Goal: Connect with others: Establish contact or relationships with other users

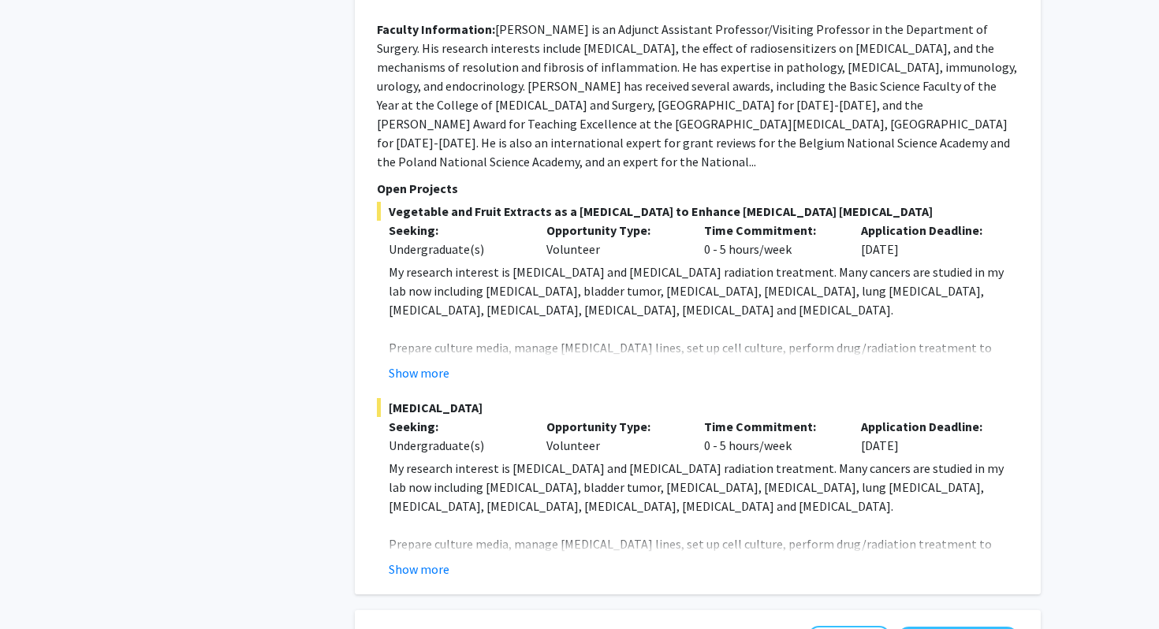
scroll to position [1924, 0]
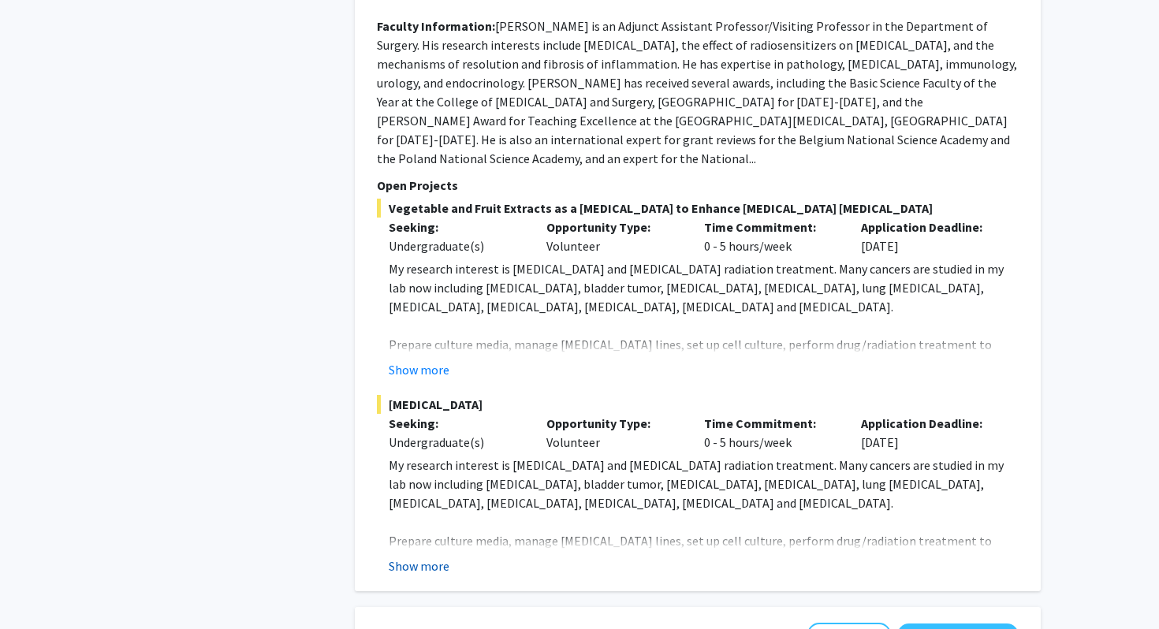
click at [420, 557] on button "Show more" at bounding box center [419, 566] width 61 height 19
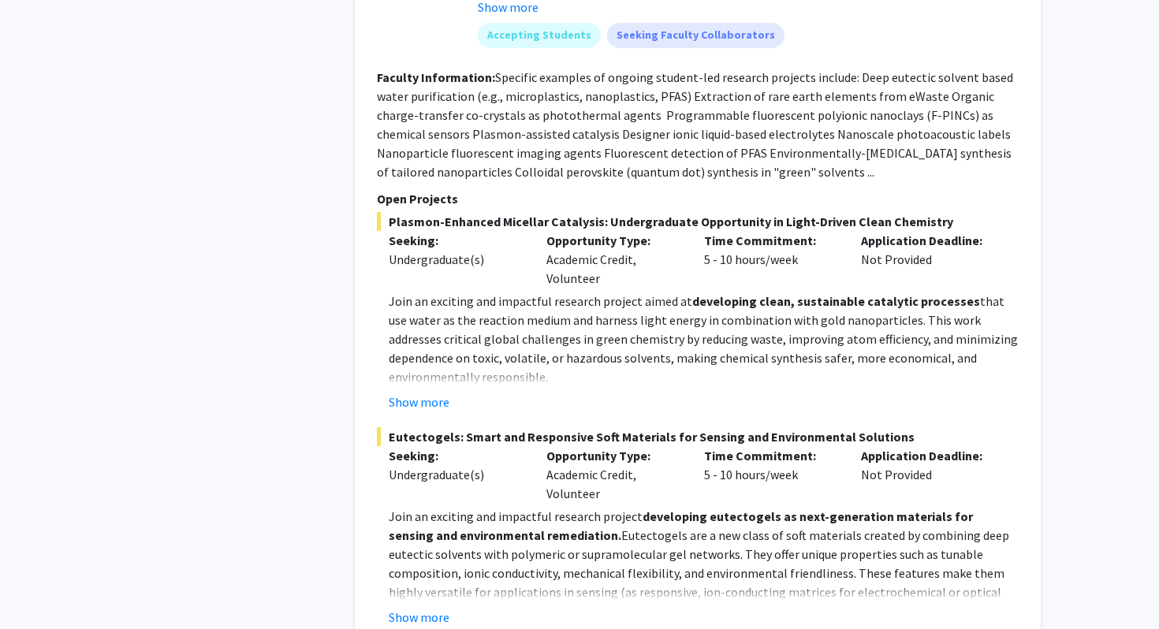
scroll to position [8300, 0]
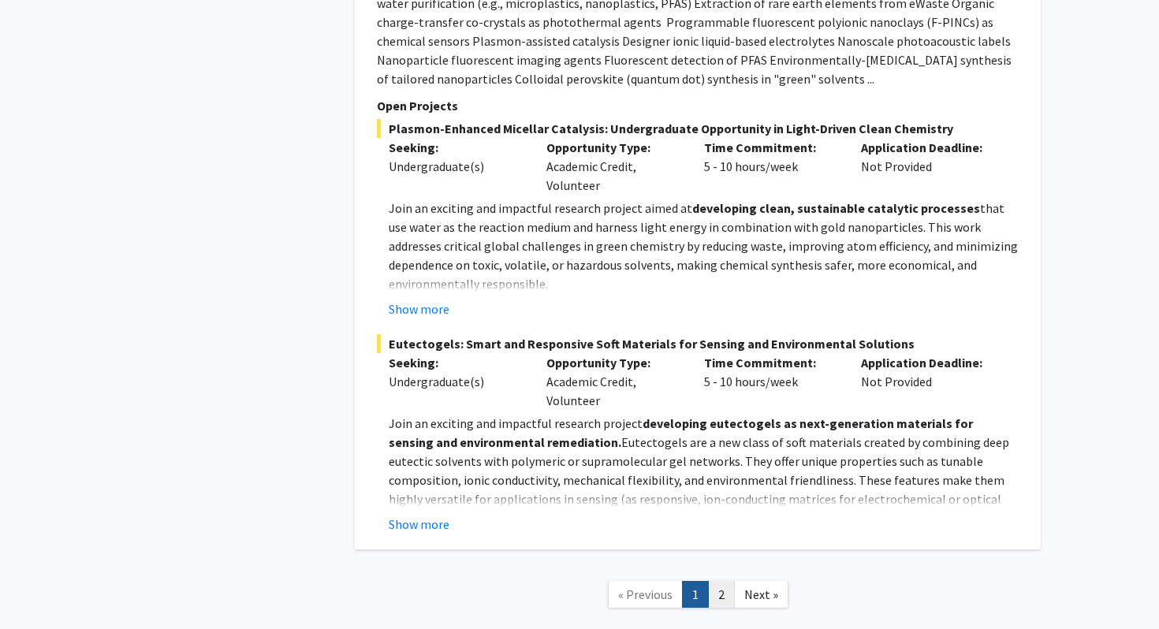
click at [715, 581] on link "2" at bounding box center [721, 595] width 27 height 28
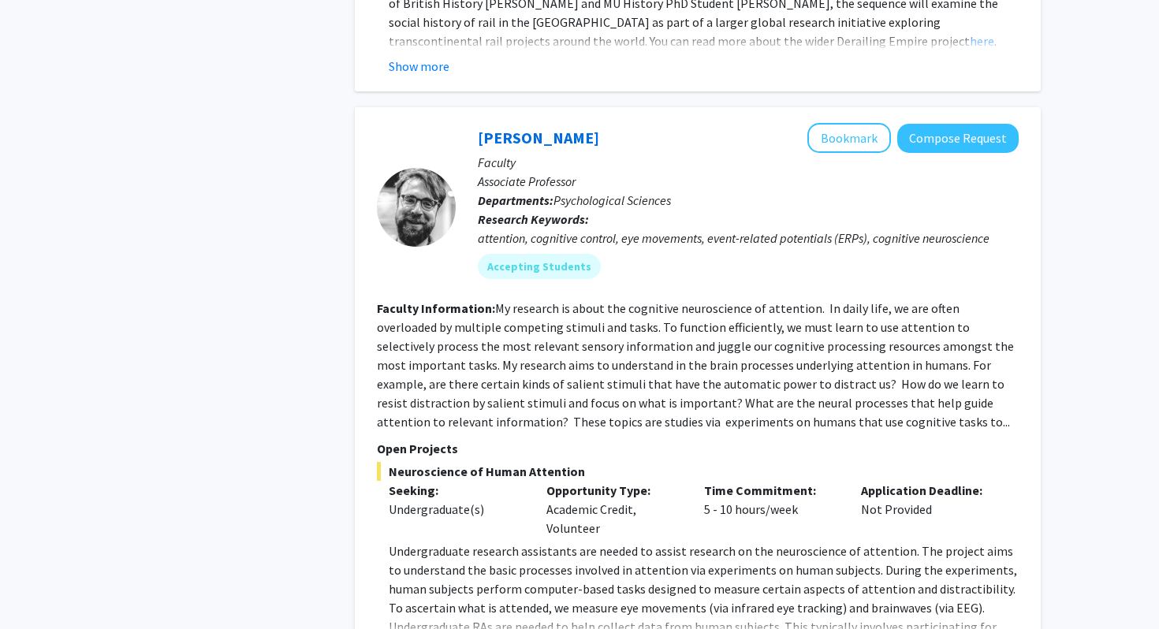
scroll to position [3614, 0]
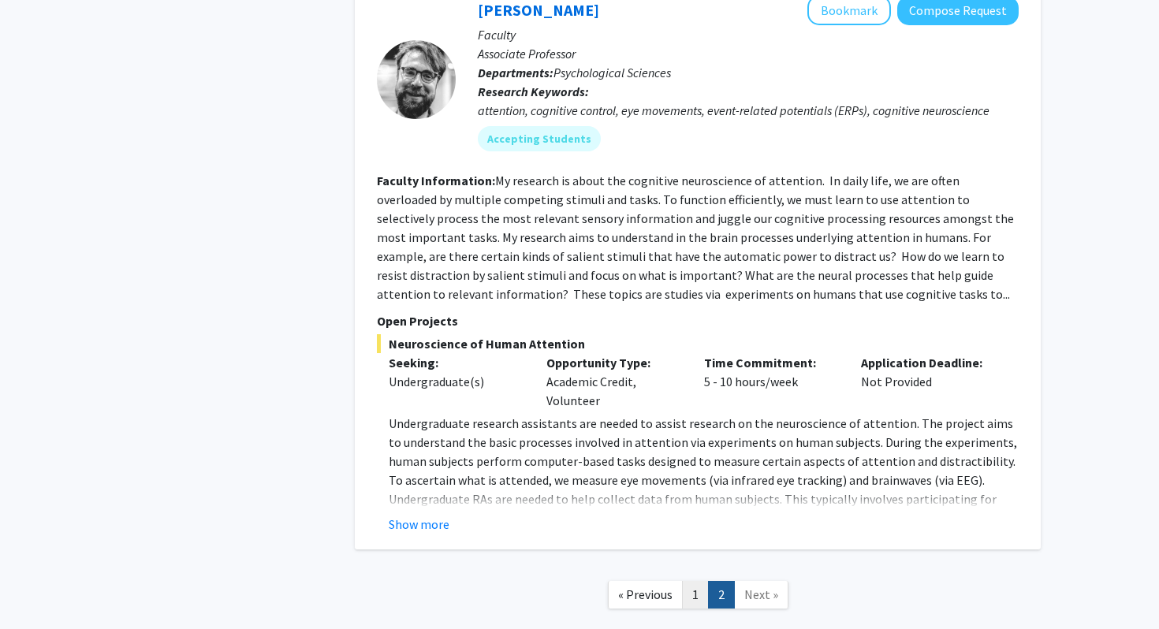
click at [697, 581] on link "1" at bounding box center [695, 595] width 27 height 28
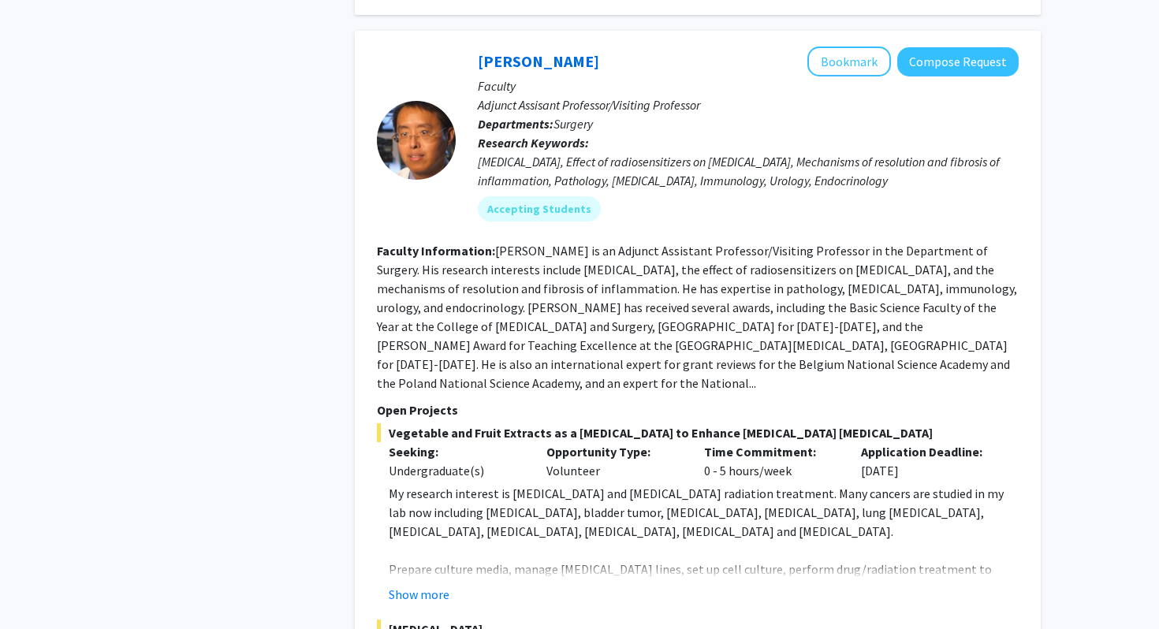
scroll to position [1702, 0]
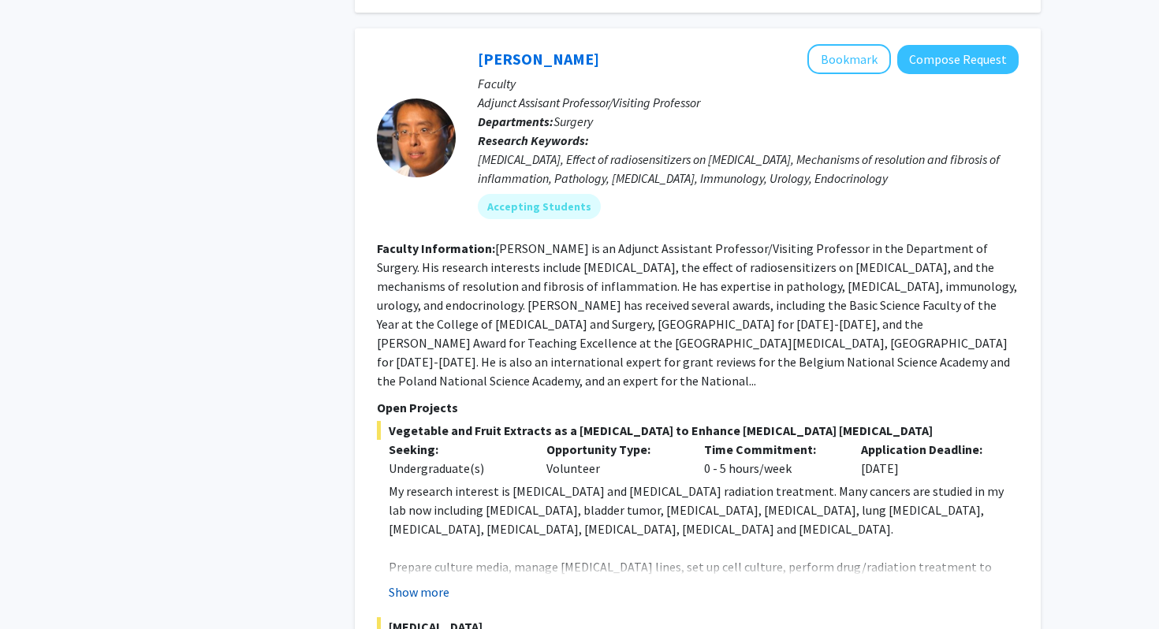
click at [439, 583] on button "Show more" at bounding box center [419, 592] width 61 height 19
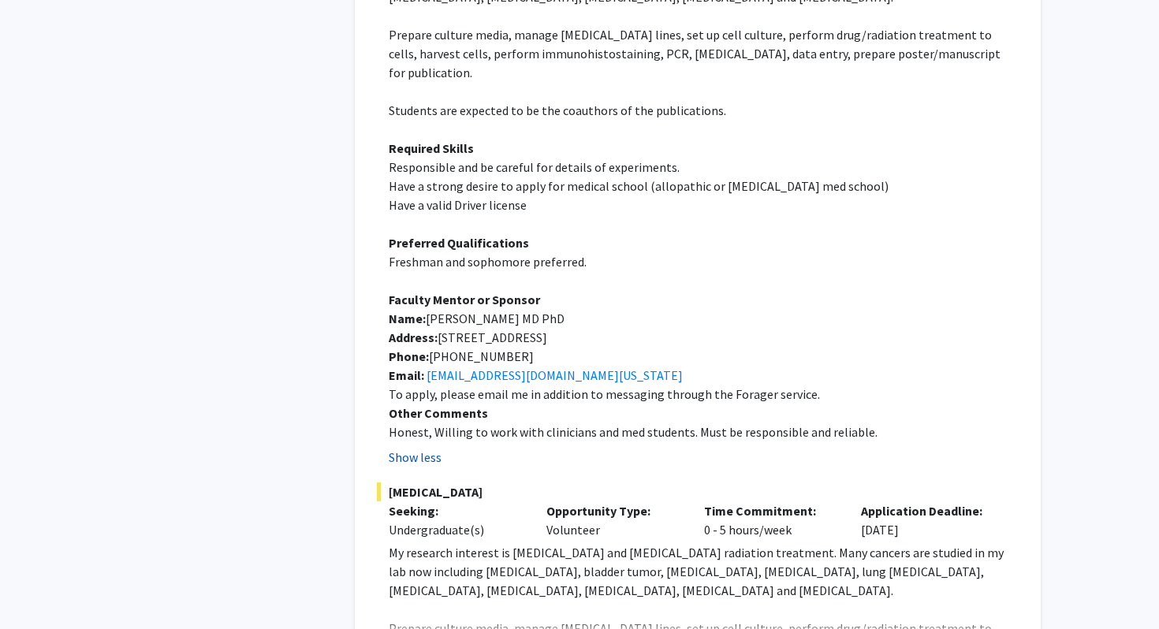
scroll to position [2236, 0]
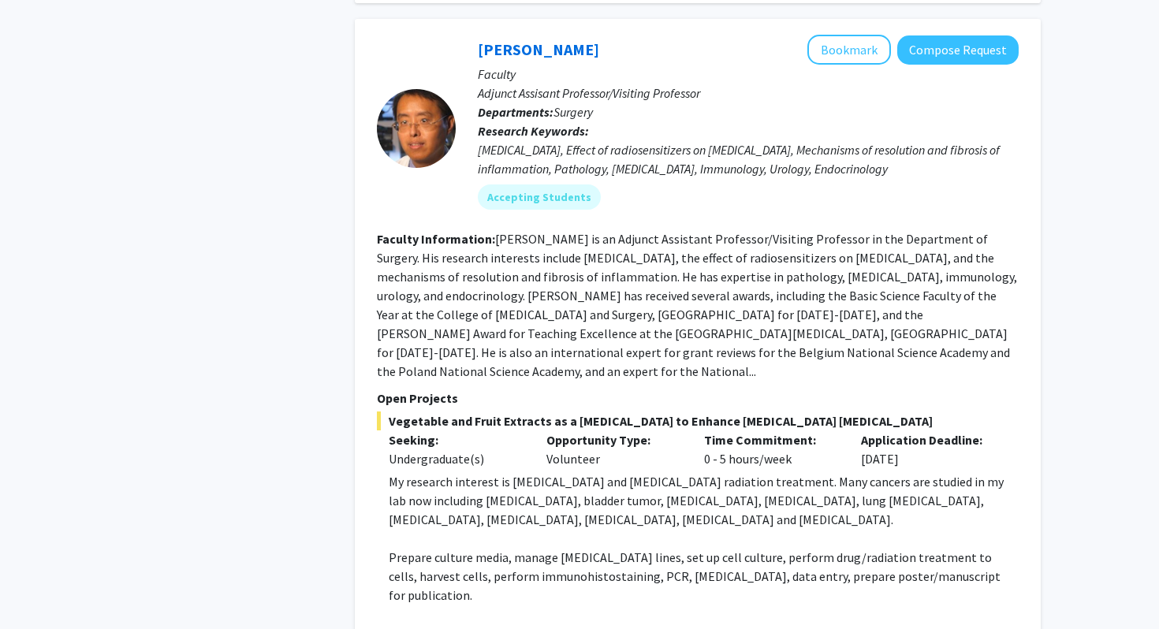
scroll to position [1646, 0]
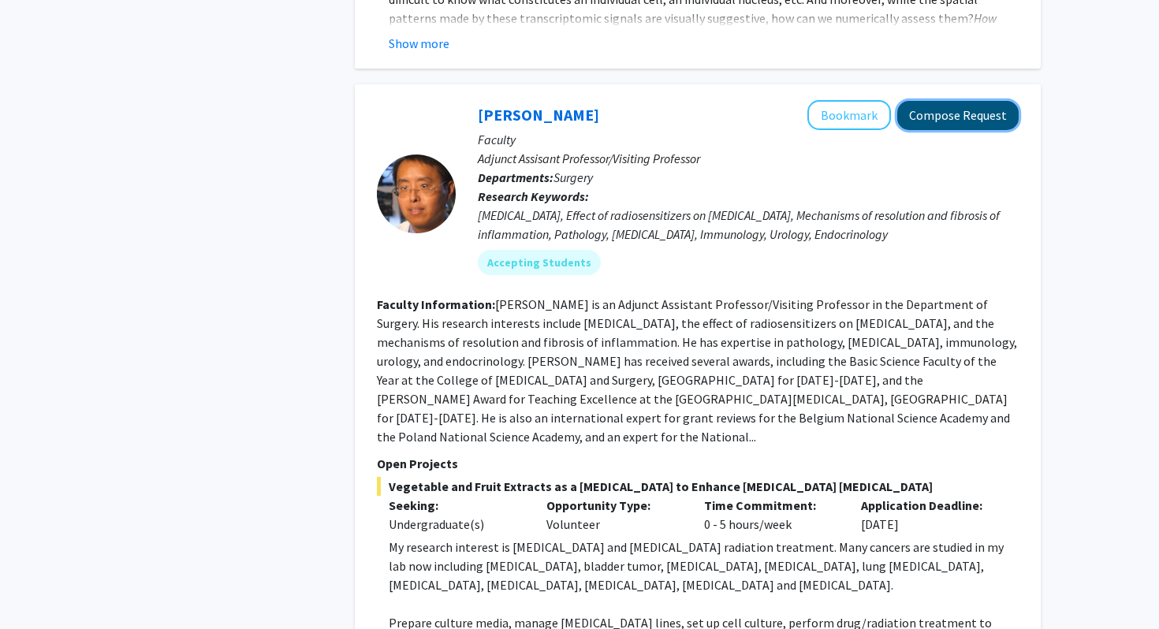
click at [935, 105] on button "Compose Request" at bounding box center [957, 115] width 121 height 29
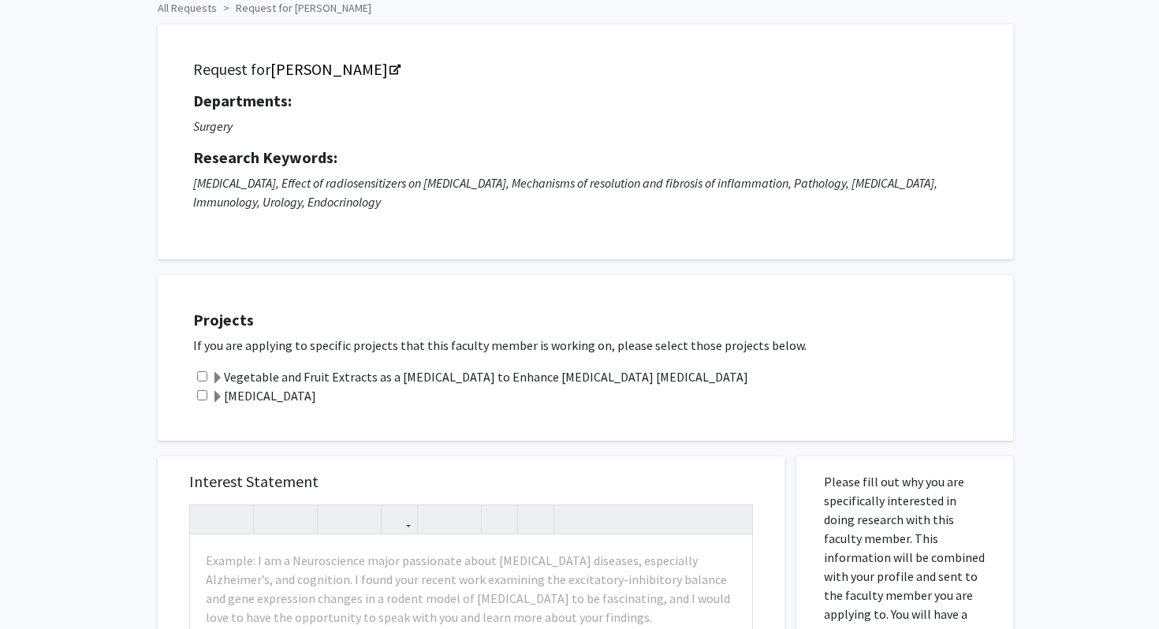
scroll to position [88, 0]
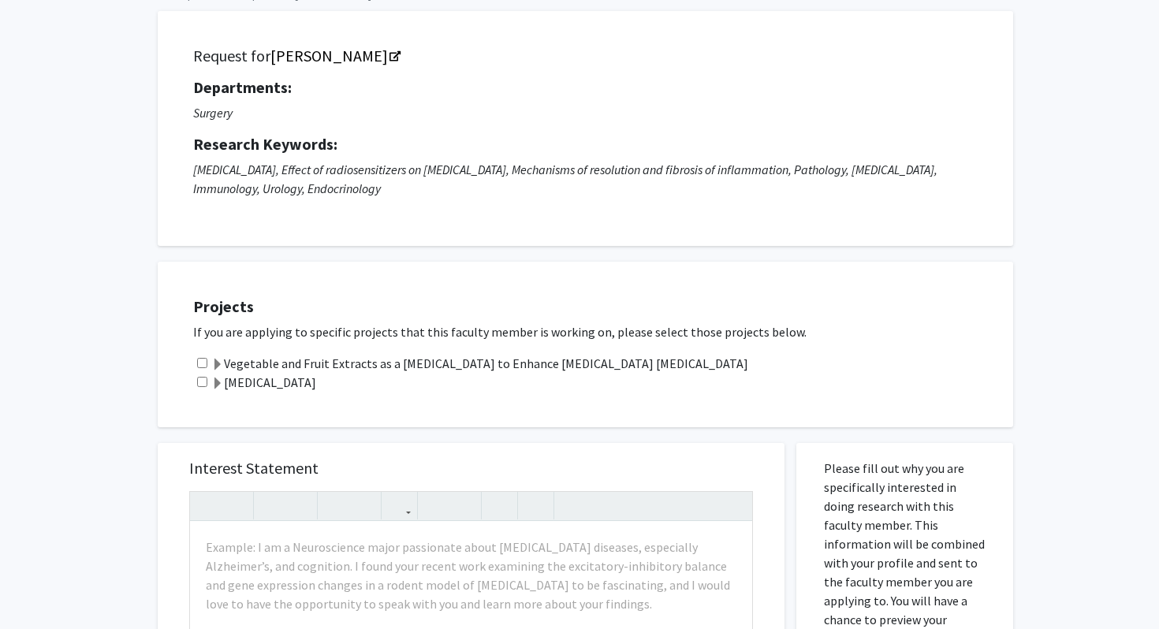
click at [435, 369] on label "Vegetable and Fruit Extracts as a [MEDICAL_DATA] to Enhance [MEDICAL_DATA] [MED…" at bounding box center [479, 363] width 537 height 19
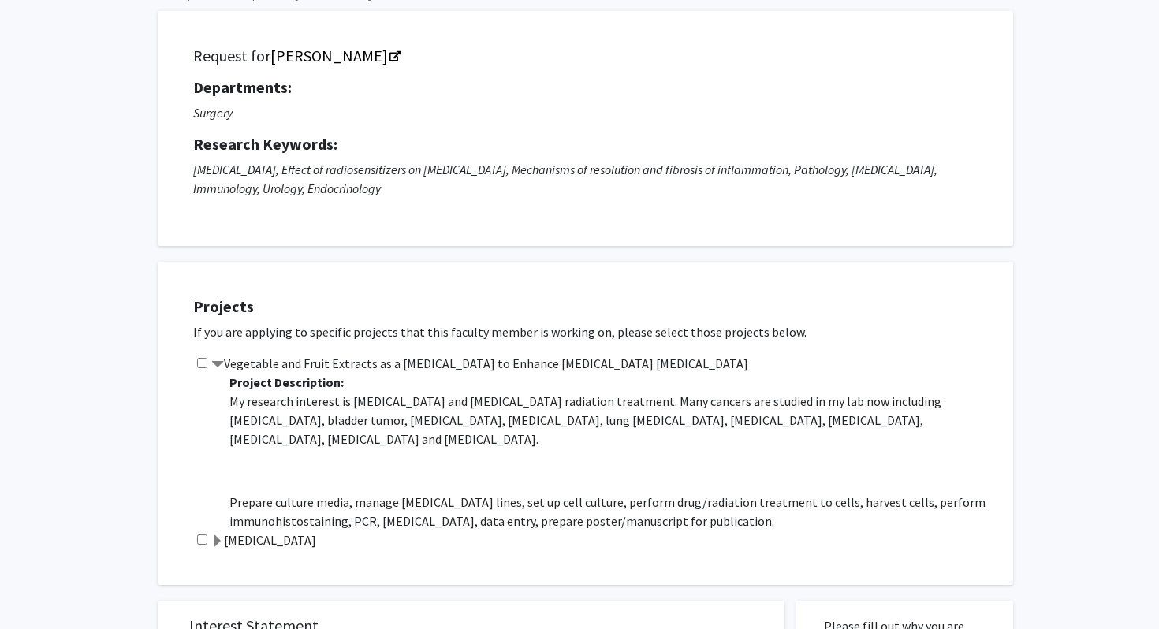
click at [283, 546] on label "[MEDICAL_DATA]" at bounding box center [263, 540] width 105 height 19
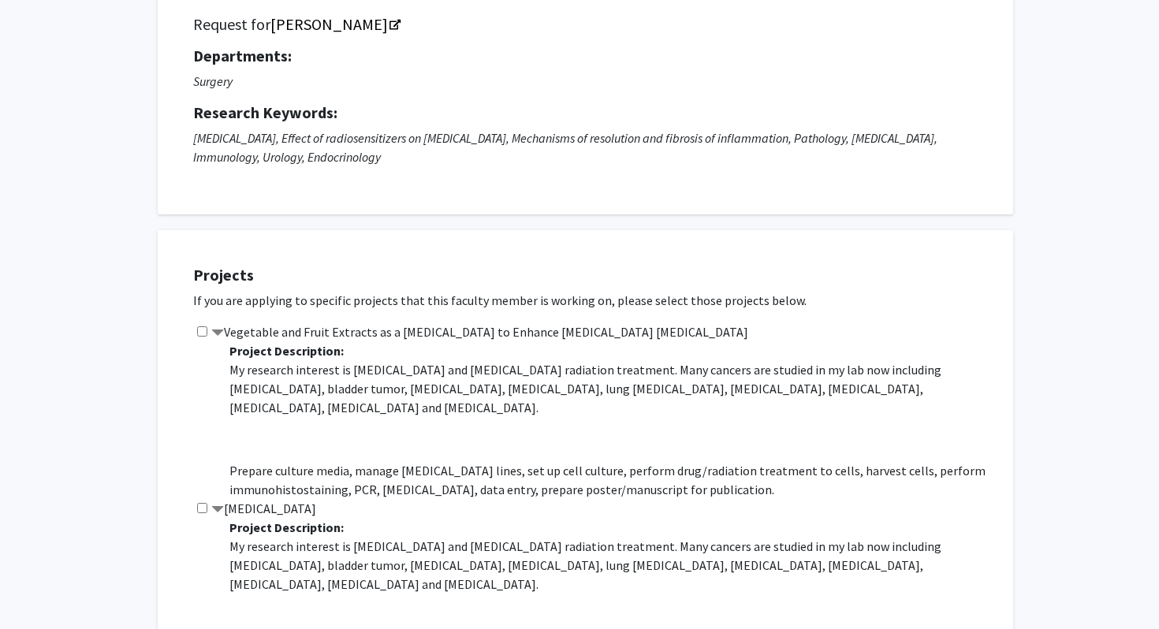
scroll to position [121, 0]
click at [200, 510] on input "checkbox" at bounding box center [202, 507] width 10 height 10
checkbox input "true"
click at [203, 333] on input "checkbox" at bounding box center [202, 330] width 10 height 10
checkbox input "true"
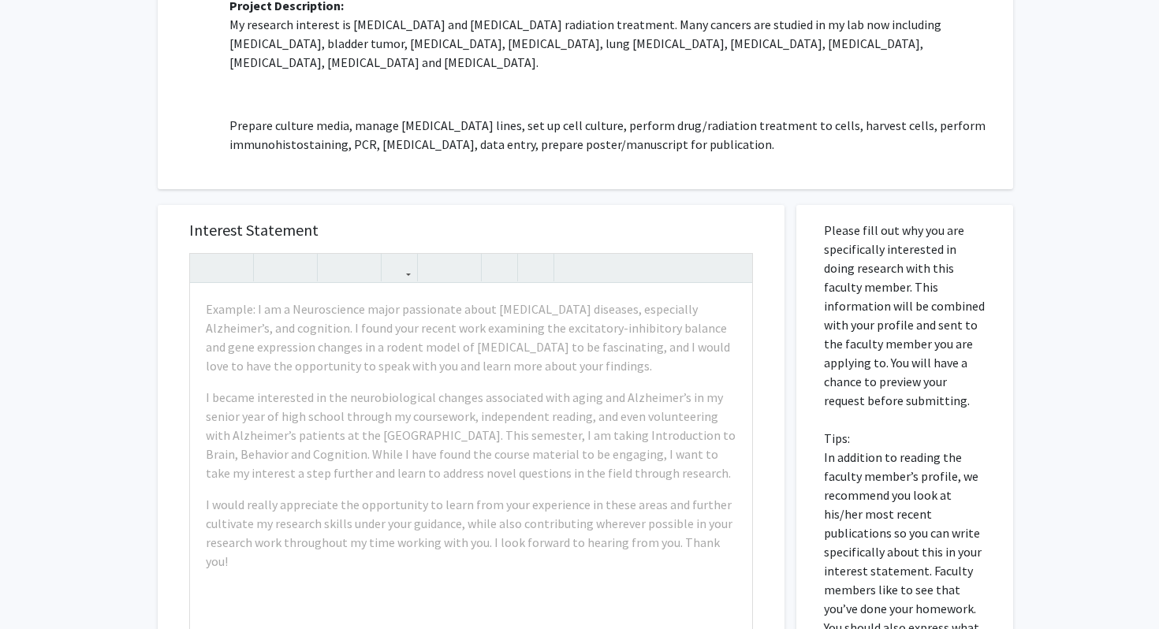
scroll to position [693, 0]
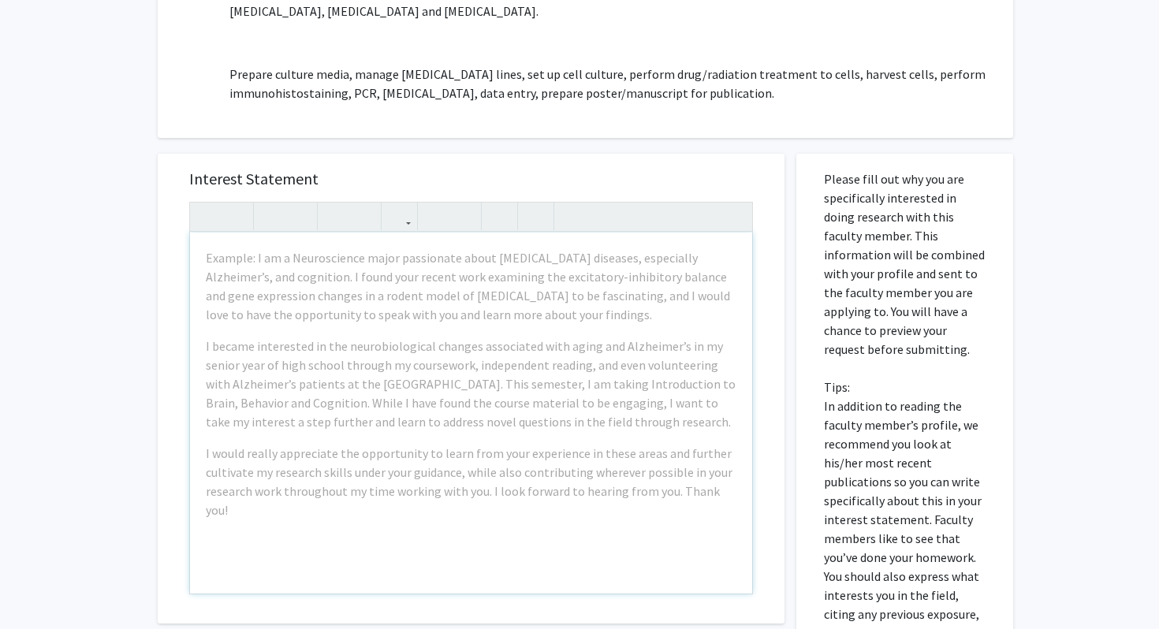
click at [317, 330] on div "Example: I am a Neuroscience major passionate about [MEDICAL_DATA] diseases, es…" at bounding box center [471, 413] width 562 height 361
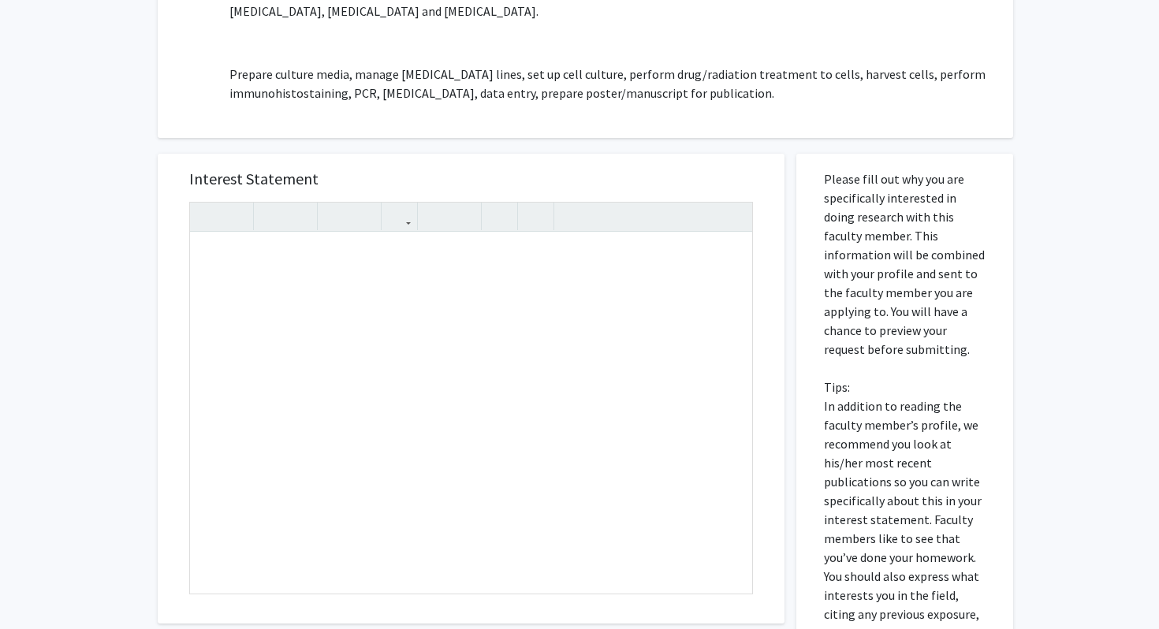
click at [757, 181] on div "Interest Statement Insert link Remove link" at bounding box center [471, 389] width 595 height 470
drag, startPoint x: 207, startPoint y: 256, endPoint x: 422, endPoint y: 332, distance: 228.5
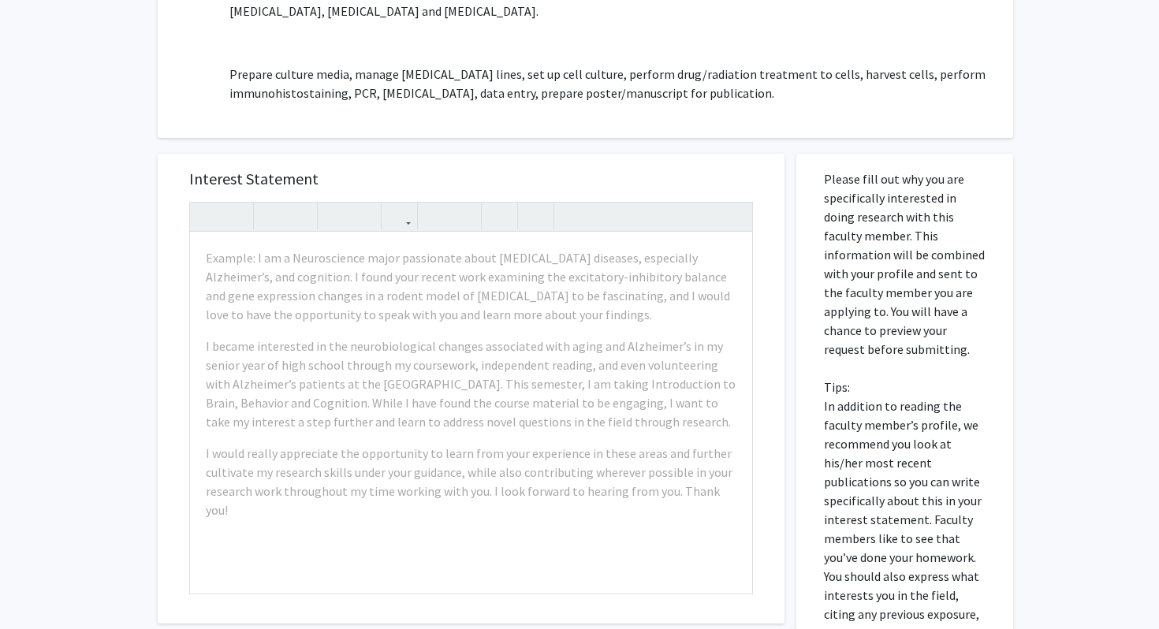
click at [591, 168] on div "Interest Statement Example: I am a Neuroscience major passionate about [MEDICAL…" at bounding box center [471, 389] width 595 height 470
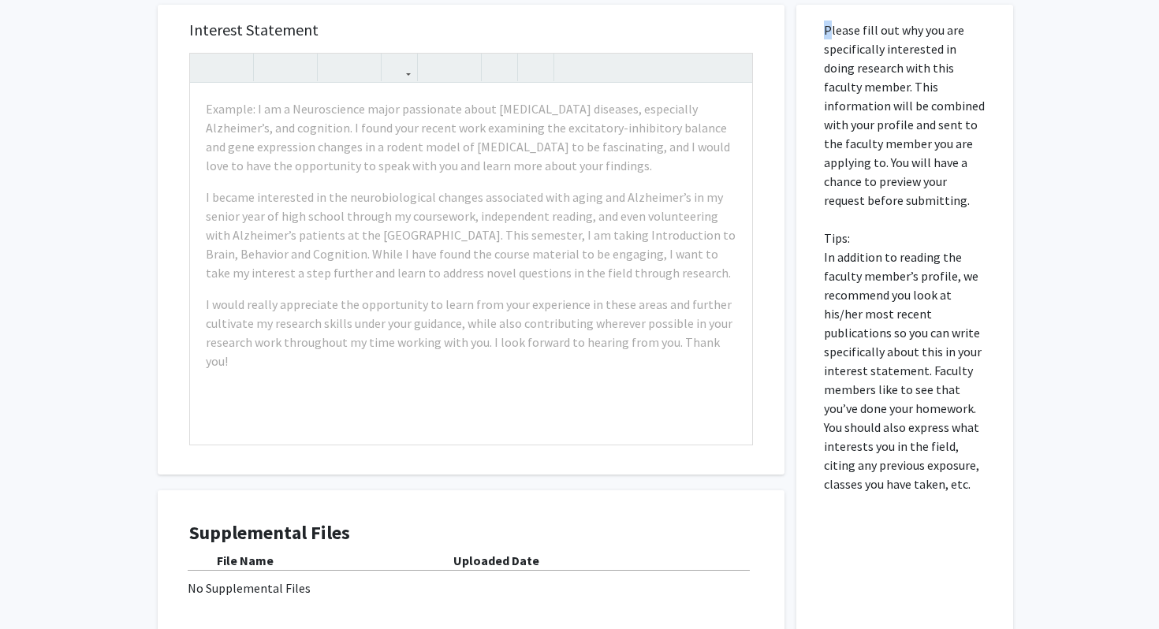
scroll to position [866, 0]
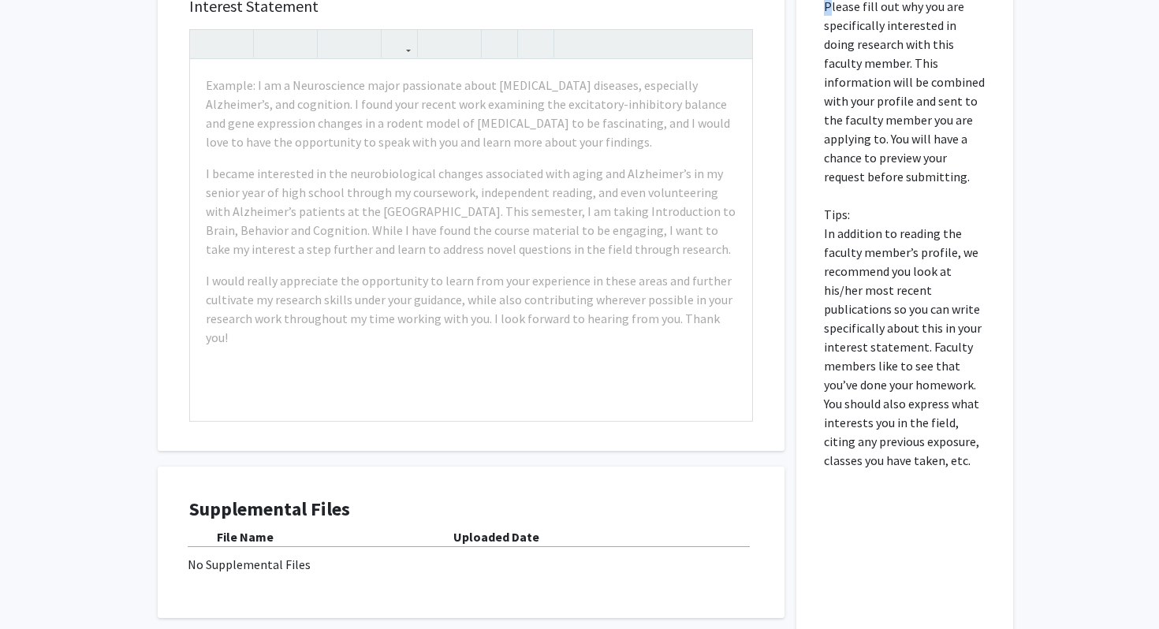
drag, startPoint x: 825, startPoint y: 174, endPoint x: 935, endPoint y: 502, distance: 346.7
click at [935, 502] on div "Please fill out why you are specifically interested in doing research with this…" at bounding box center [904, 329] width 193 height 697
copy p
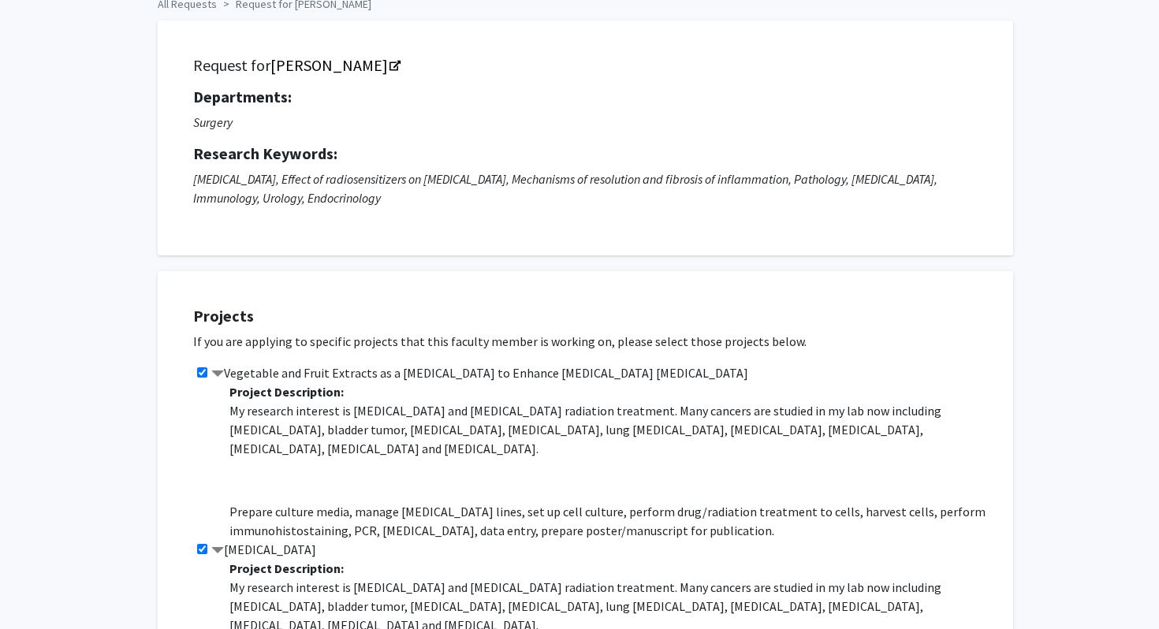
scroll to position [198, 0]
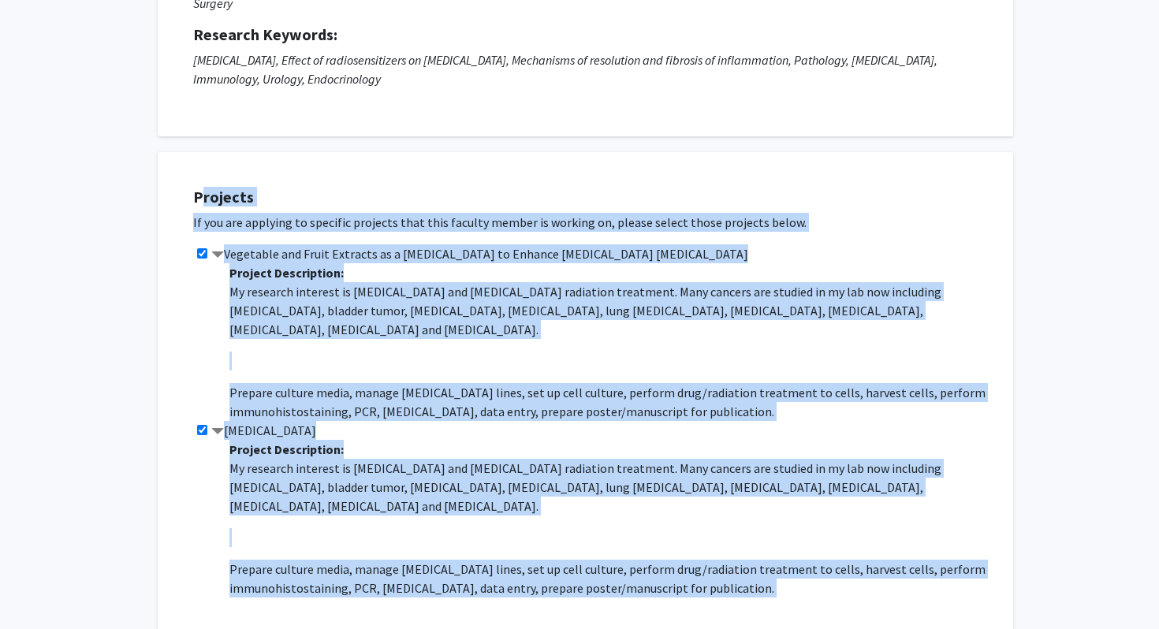
drag, startPoint x: 199, startPoint y: 192, endPoint x: 583, endPoint y: 598, distance: 559.0
click at [583, 598] on div "Projects If you are applying to specific projects that this faculty member is w…" at bounding box center [595, 393] width 836 height 442
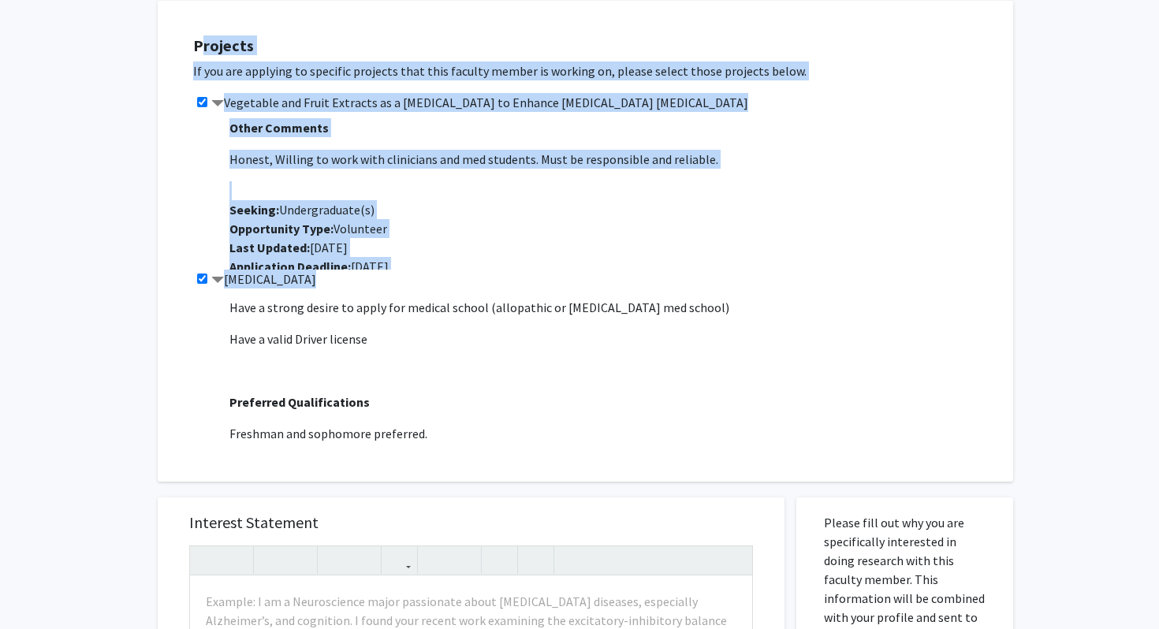
scroll to position [0, 0]
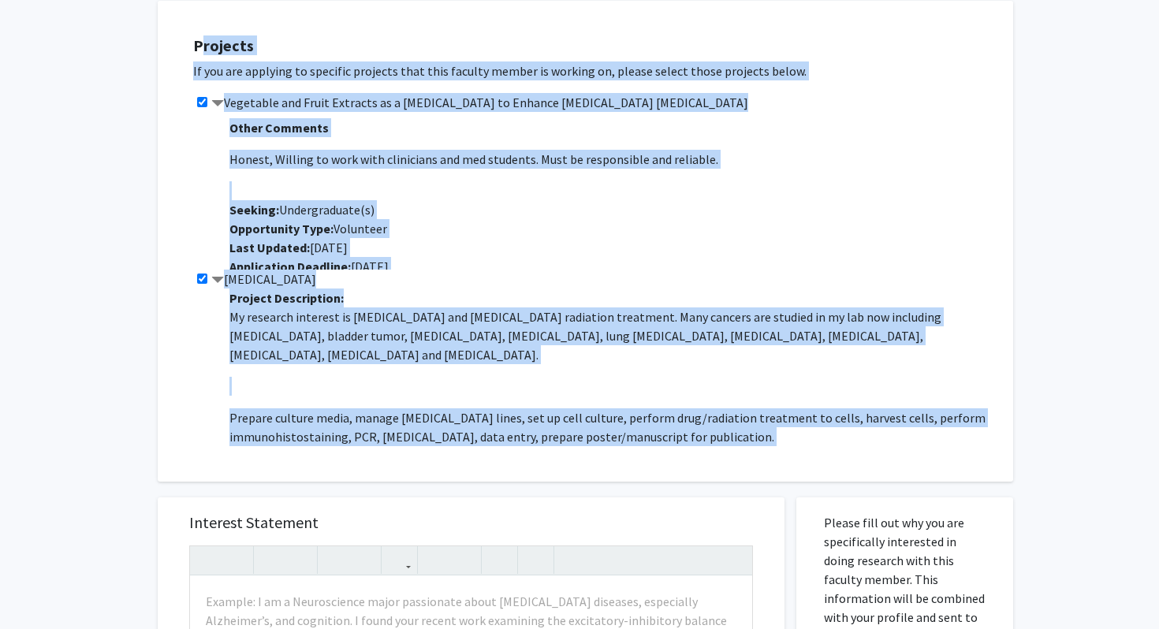
drag, startPoint x: 419, startPoint y: 423, endPoint x: 174, endPoint y: 29, distance: 463.3
click at [174, 29] on div "Projects If you are applying to specific projects that this faculty member is w…" at bounding box center [586, 241] width 856 height 481
copy div "Loremips Do sit ame consecte ad elitsedd eiusmodt inci utla etdolor magnaa en a…"
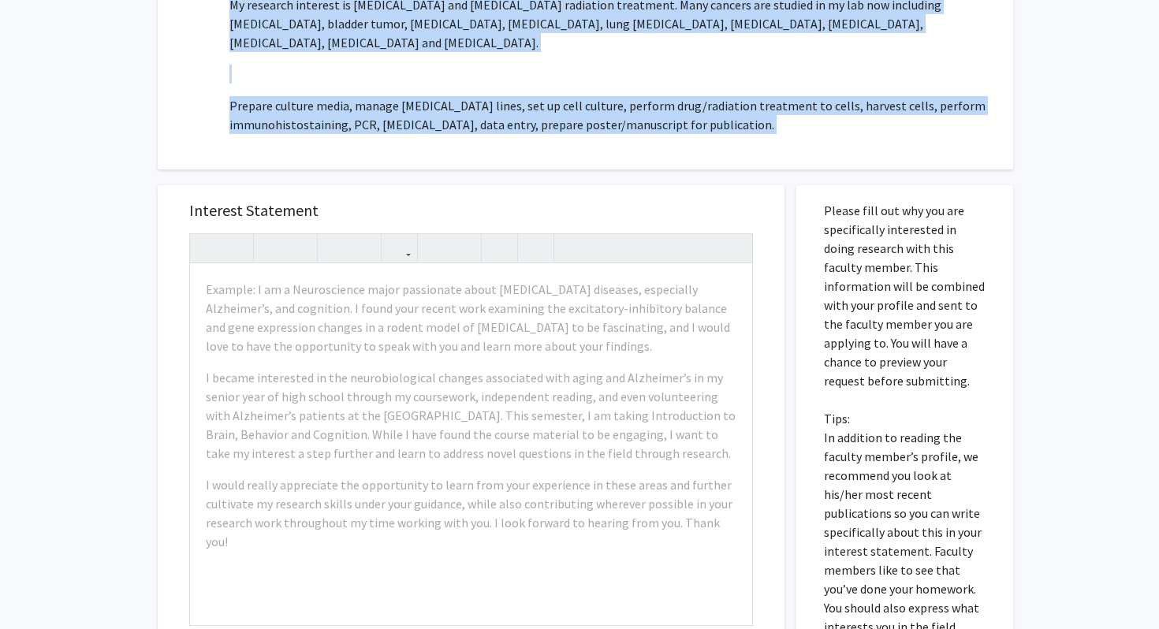
scroll to position [998, 0]
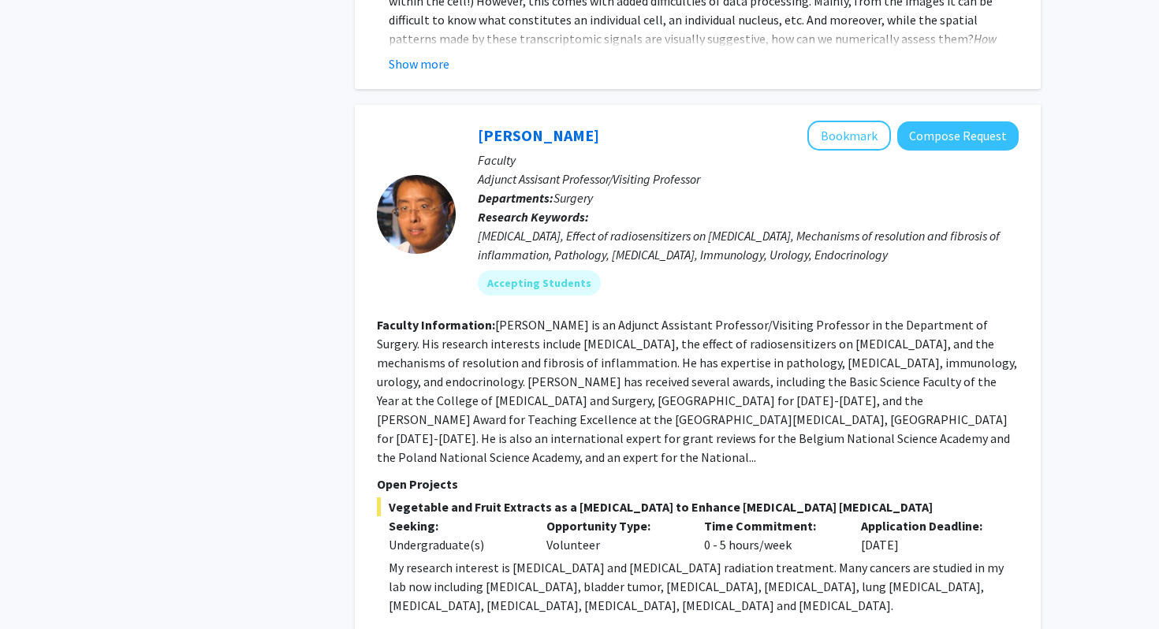
scroll to position [1640, 0]
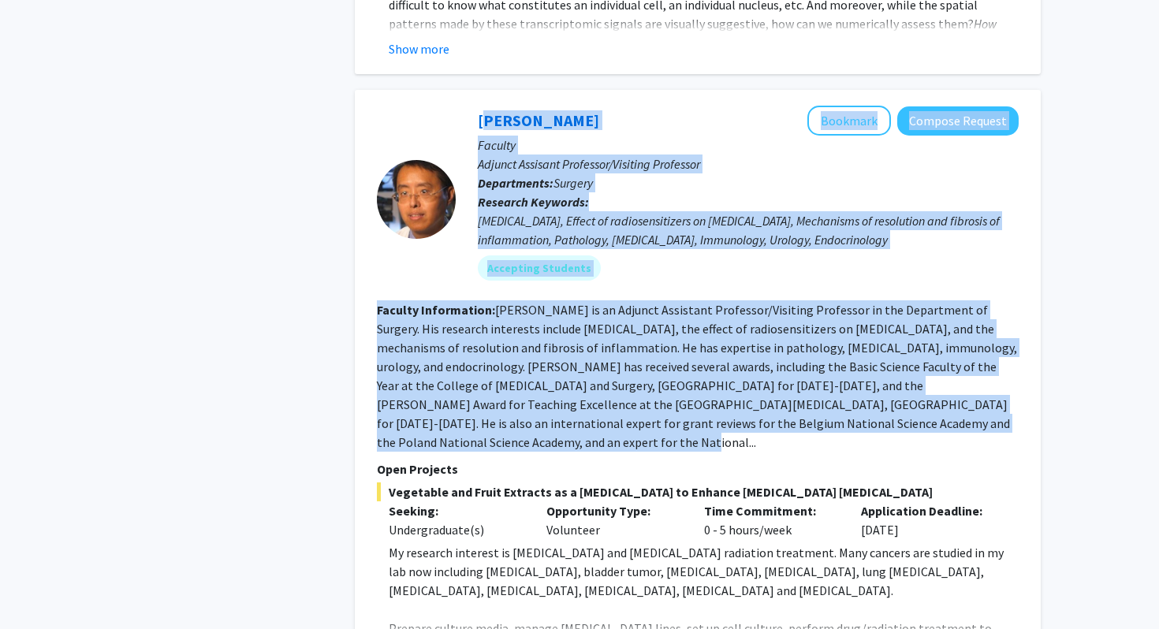
drag, startPoint x: 471, startPoint y: 100, endPoint x: 1037, endPoint y: 401, distance: 641.4
click at [1037, 401] on div "[PERSON_NAME] Bookmark Compose Request Faculty Adjunct Assisant Professor/Visit…" at bounding box center [698, 482] width 686 height 785
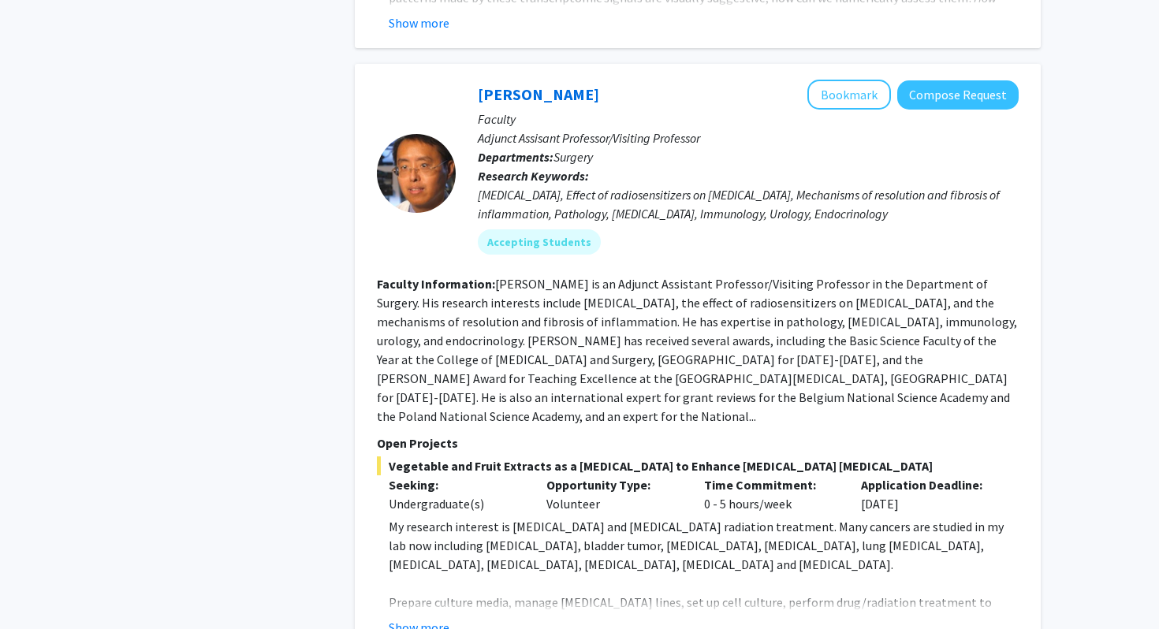
click at [959, 371] on fg-read-more "[PERSON_NAME] is an Adjunct Assistant Professor/Visiting Professor in the Depar…" at bounding box center [697, 350] width 640 height 148
click at [541, 84] on link "[PERSON_NAME]" at bounding box center [538, 94] width 121 height 20
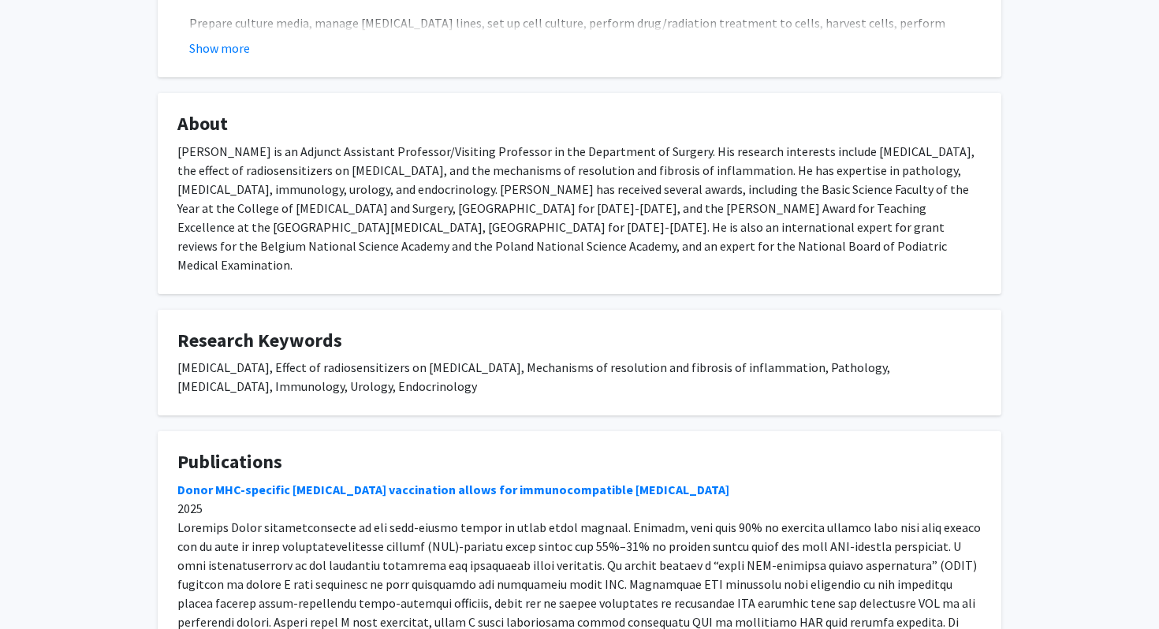
scroll to position [857, 0]
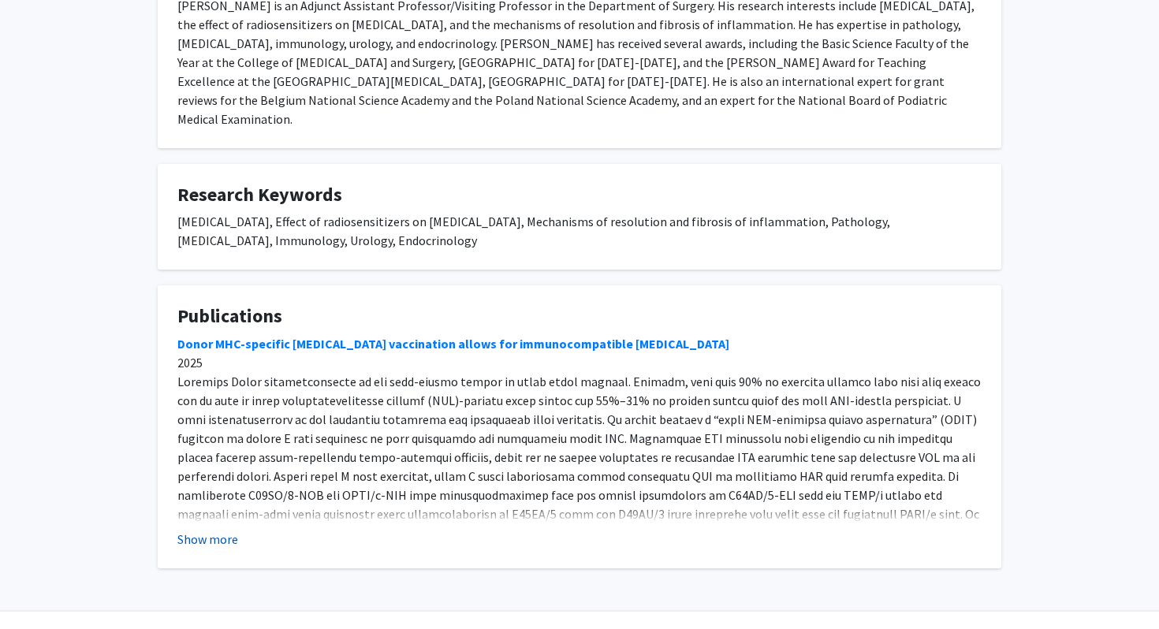
click at [217, 530] on button "Show more" at bounding box center [207, 539] width 61 height 19
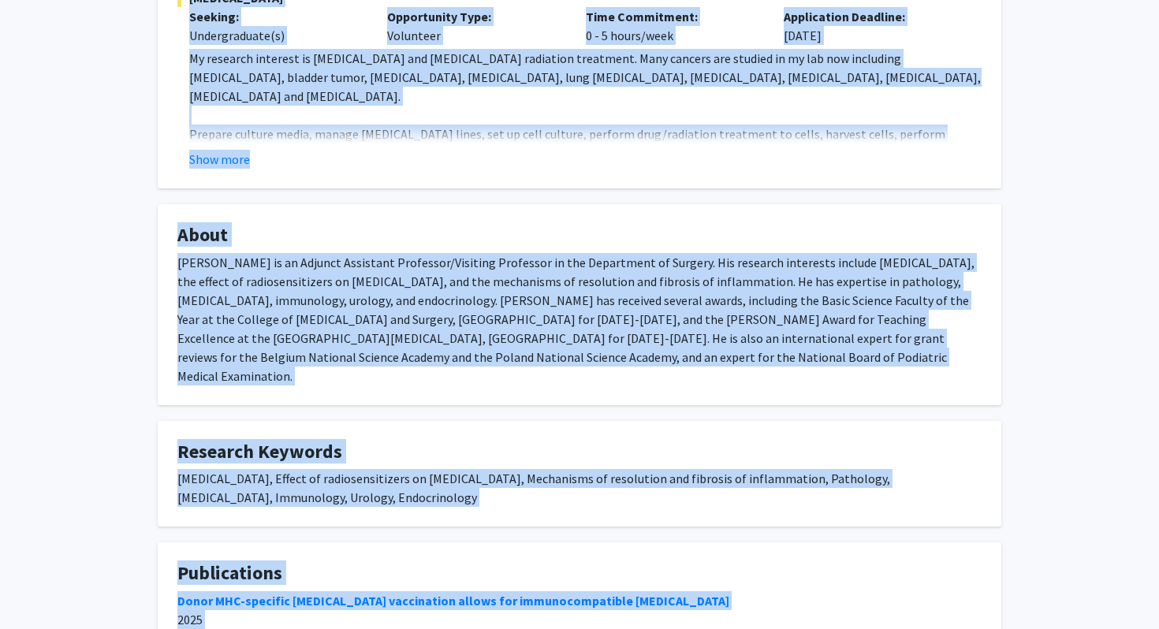
scroll to position [0, 0]
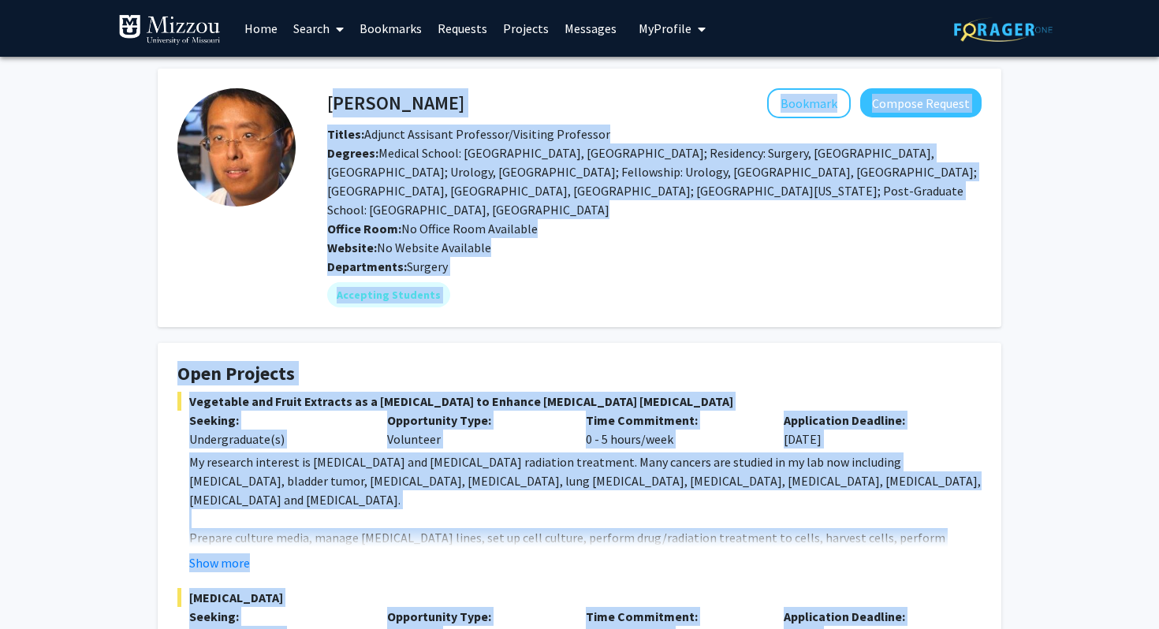
drag, startPoint x: 776, startPoint y: 502, endPoint x: 330, endPoint y: 99, distance: 600.9
copy div "[PERSON_NAME] Bookmark Compose Request Titles: Adjunct Assisant Professor/Visit…"
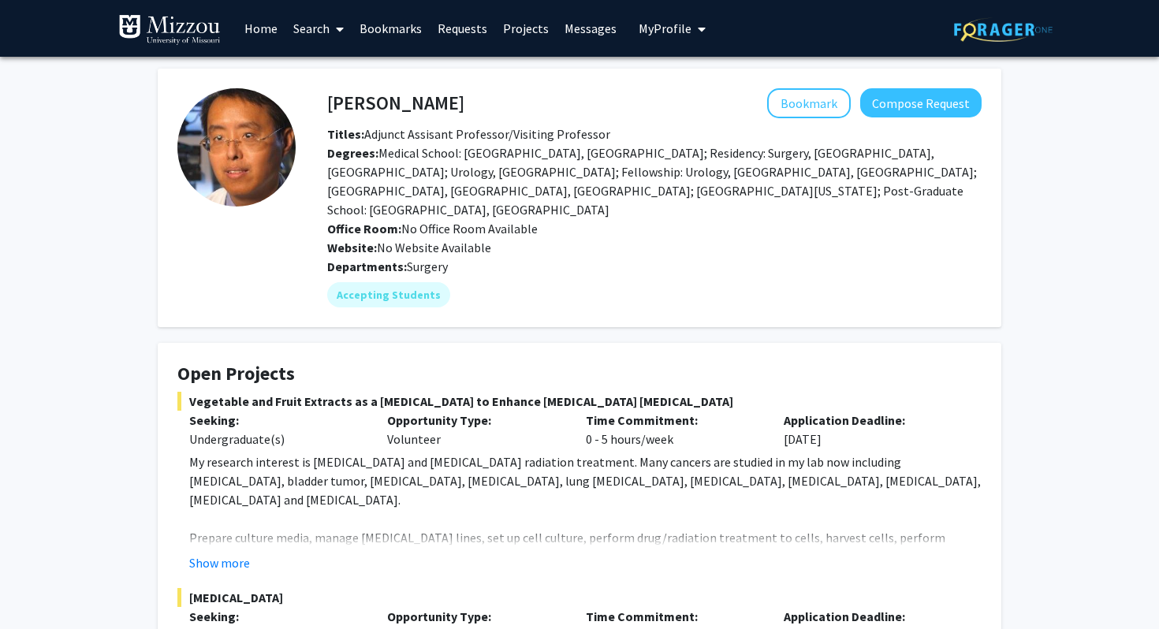
click at [513, 292] on fg-card "[PERSON_NAME] Bookmark Compose Request Titles: Adjunct Assisant Professor/Visit…" at bounding box center [580, 198] width 844 height 259
click at [424, 282] on mat-chip "Accepting Students" at bounding box center [388, 294] width 123 height 25
click at [440, 259] on span "Surgery" at bounding box center [427, 267] width 41 height 16
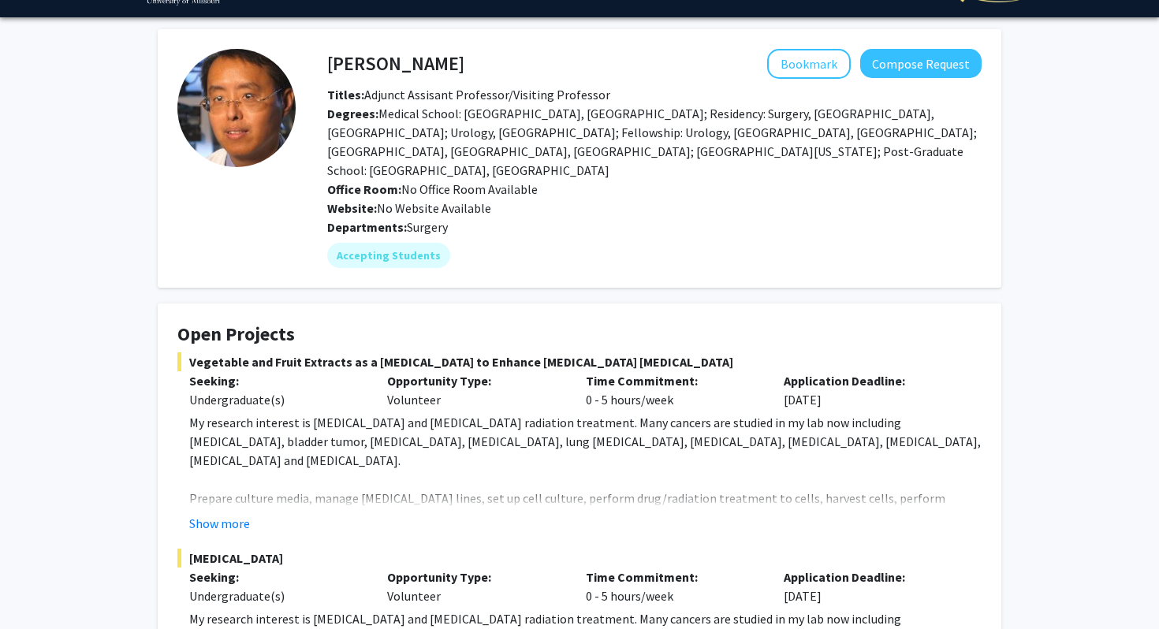
scroll to position [52, 0]
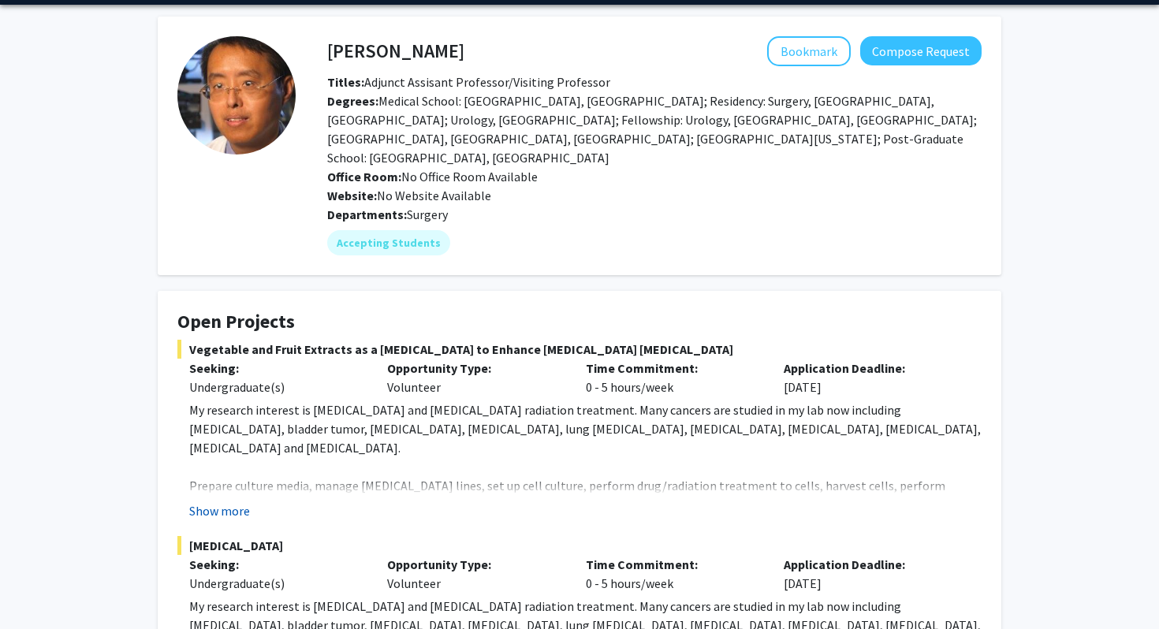
click at [248, 502] on button "Show more" at bounding box center [219, 511] width 61 height 19
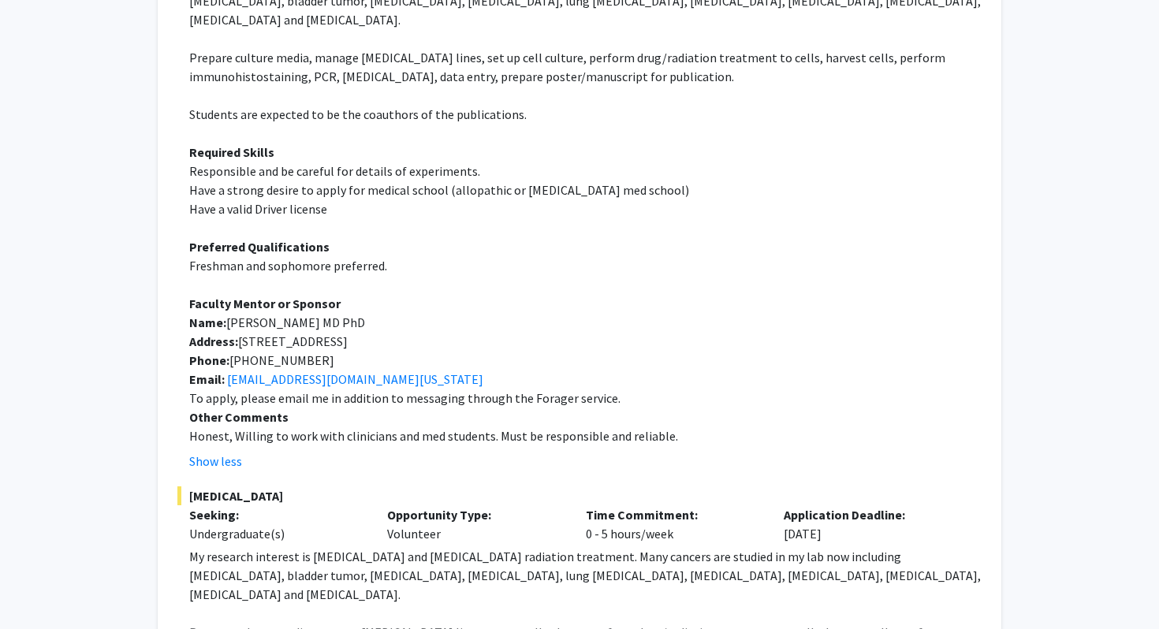
scroll to position [525, 0]
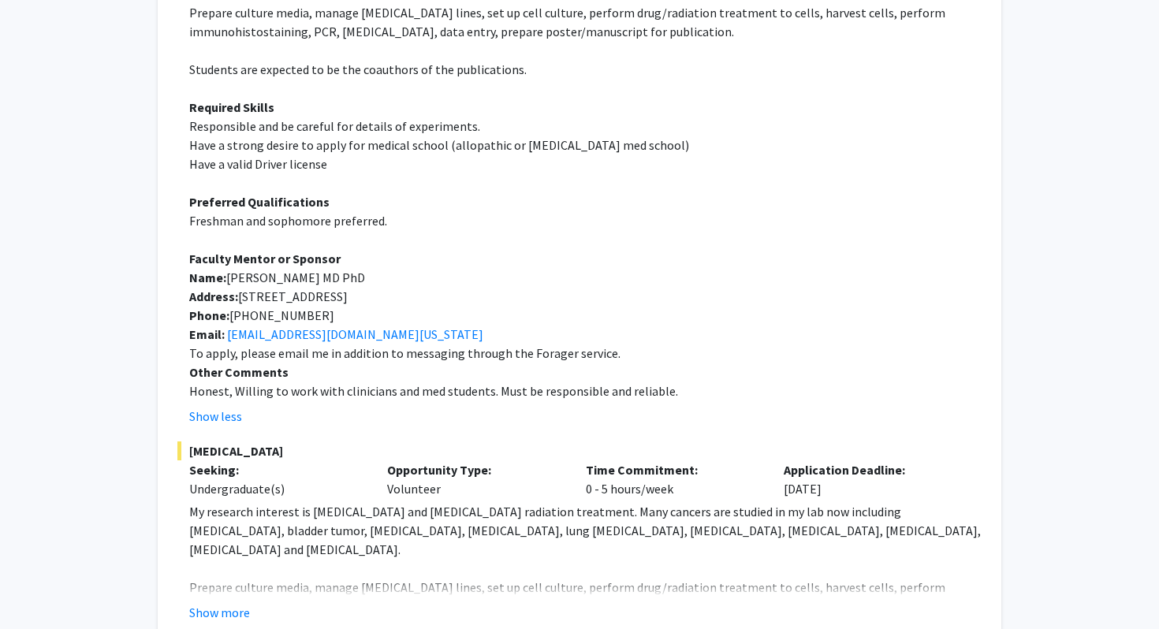
click at [400, 268] on p "Name: [PERSON_NAME] MD PhD" at bounding box center [585, 277] width 793 height 19
